Goal: Obtain resource: Obtain resource

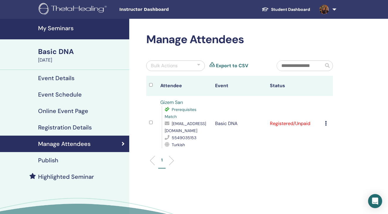
click at [294, 9] on link "Student Dashboard" at bounding box center [286, 9] width 58 height 11
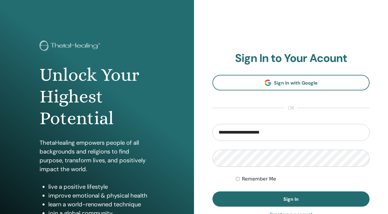
type input "**********"
click at [291, 199] on button "Sign In" at bounding box center [290, 198] width 157 height 15
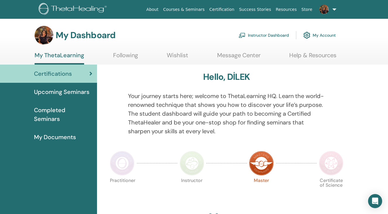
click at [273, 36] on link "Instructor Dashboard" at bounding box center [264, 35] width 50 height 13
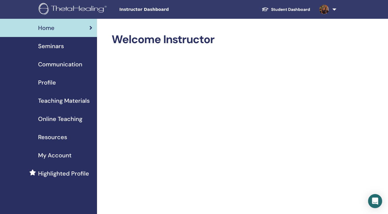
click at [58, 100] on span "Teaching Materials" at bounding box center [64, 100] width 52 height 9
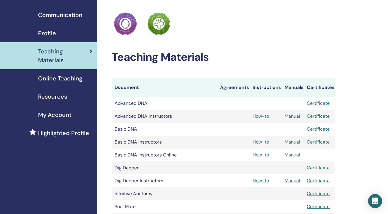
scroll to position [51, 0]
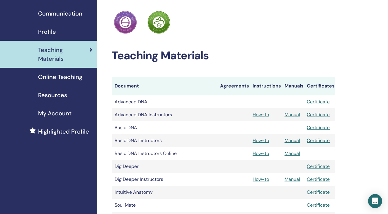
click at [291, 141] on link "Manual" at bounding box center [293, 140] width 16 height 6
